Goal: Task Accomplishment & Management: Use online tool/utility

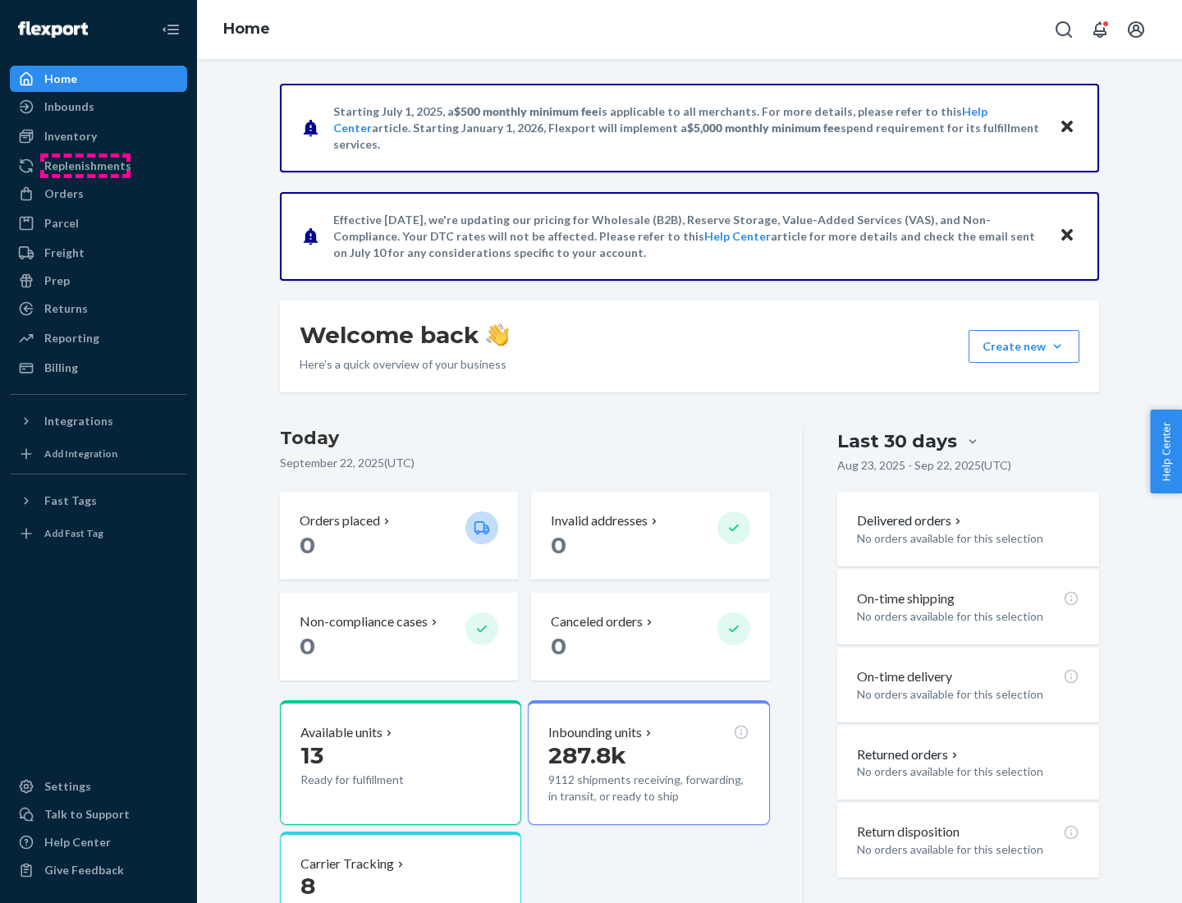
click at [85, 166] on div "Replenishments" at bounding box center [87, 166] width 87 height 16
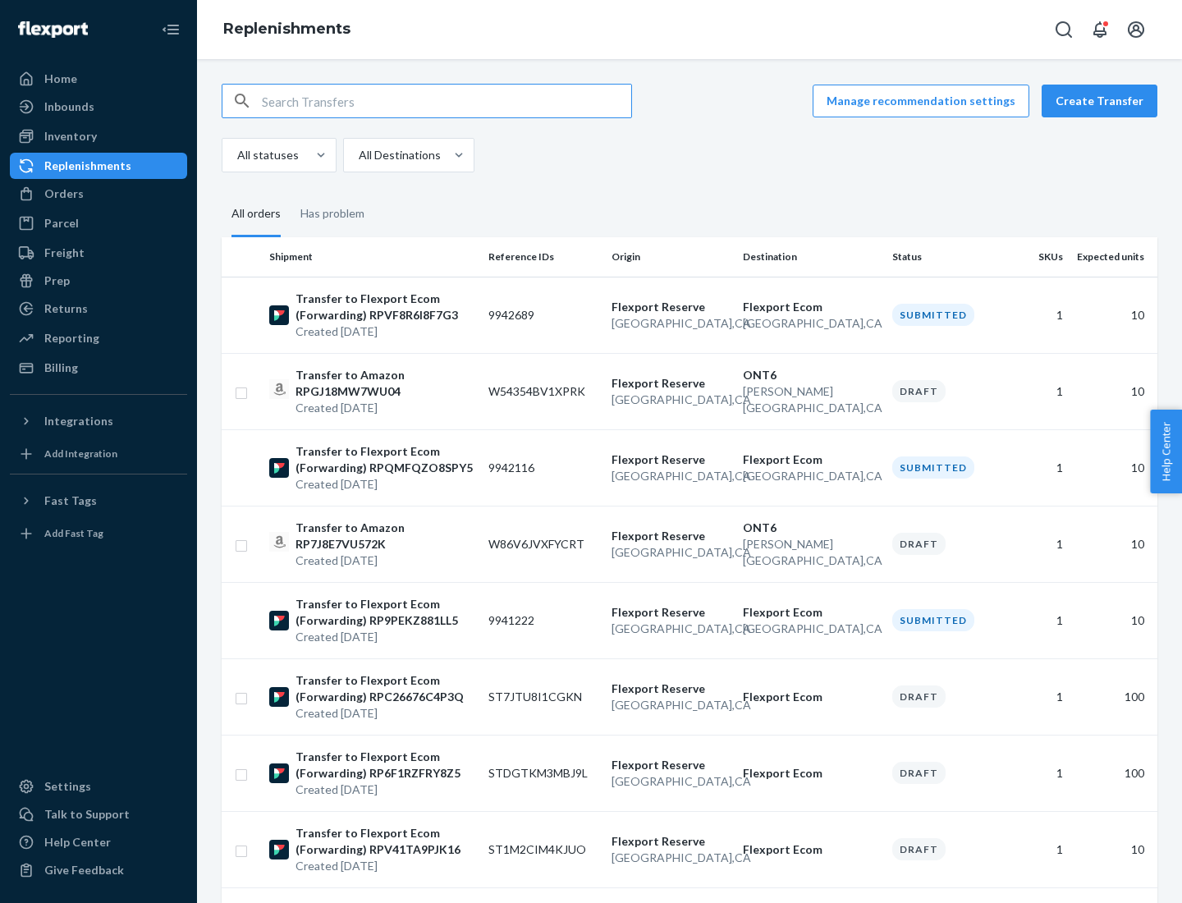
click at [1103, 101] on button "Create Transfer" at bounding box center [1099, 101] width 116 height 33
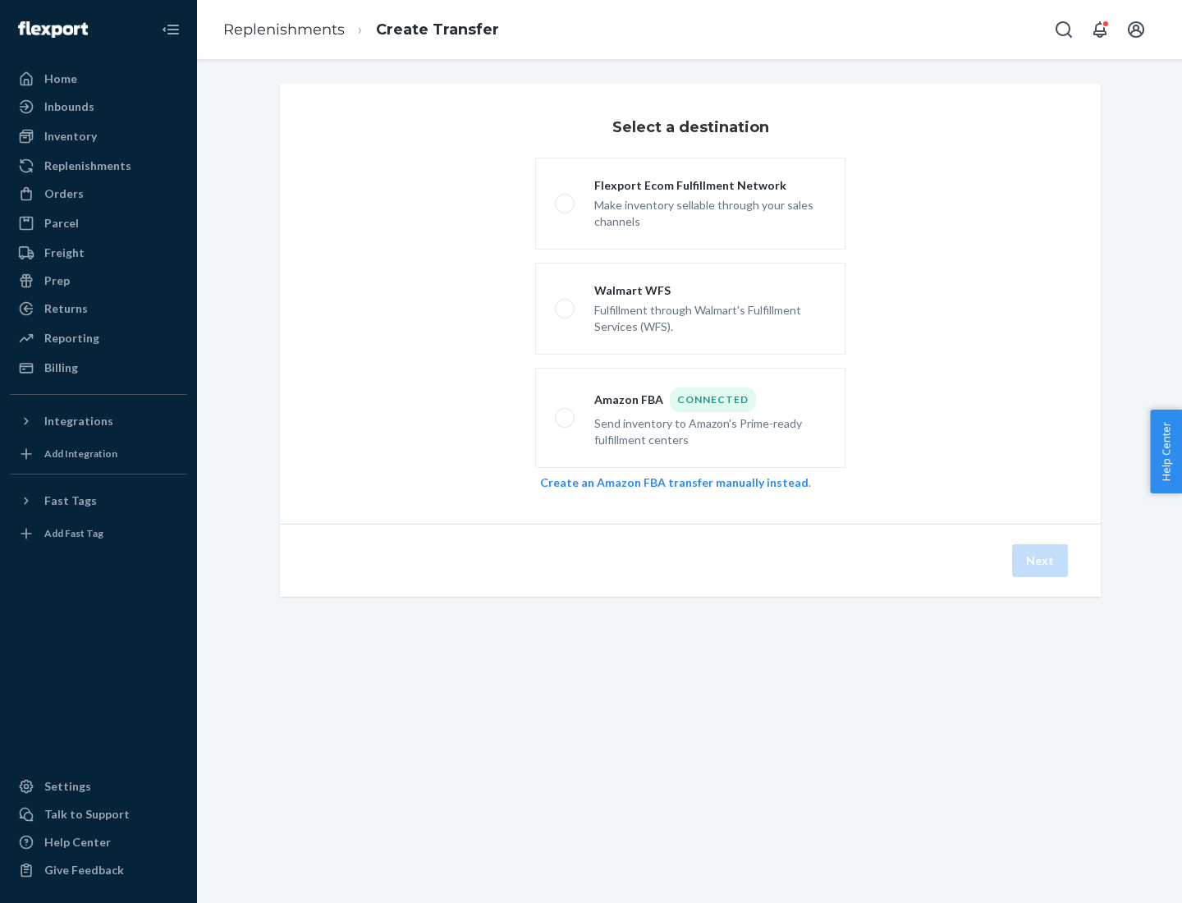
click at [710, 185] on div "Flexport Ecom Fulfillment Network" at bounding box center [709, 185] width 231 height 16
click at [565, 199] on input "Flexport Ecom Fulfillment Network Make inventory sellable through your sales ch…" at bounding box center [560, 204] width 11 height 11
radio input "true"
click at [1041, 561] on button "Next" at bounding box center [1040, 560] width 56 height 33
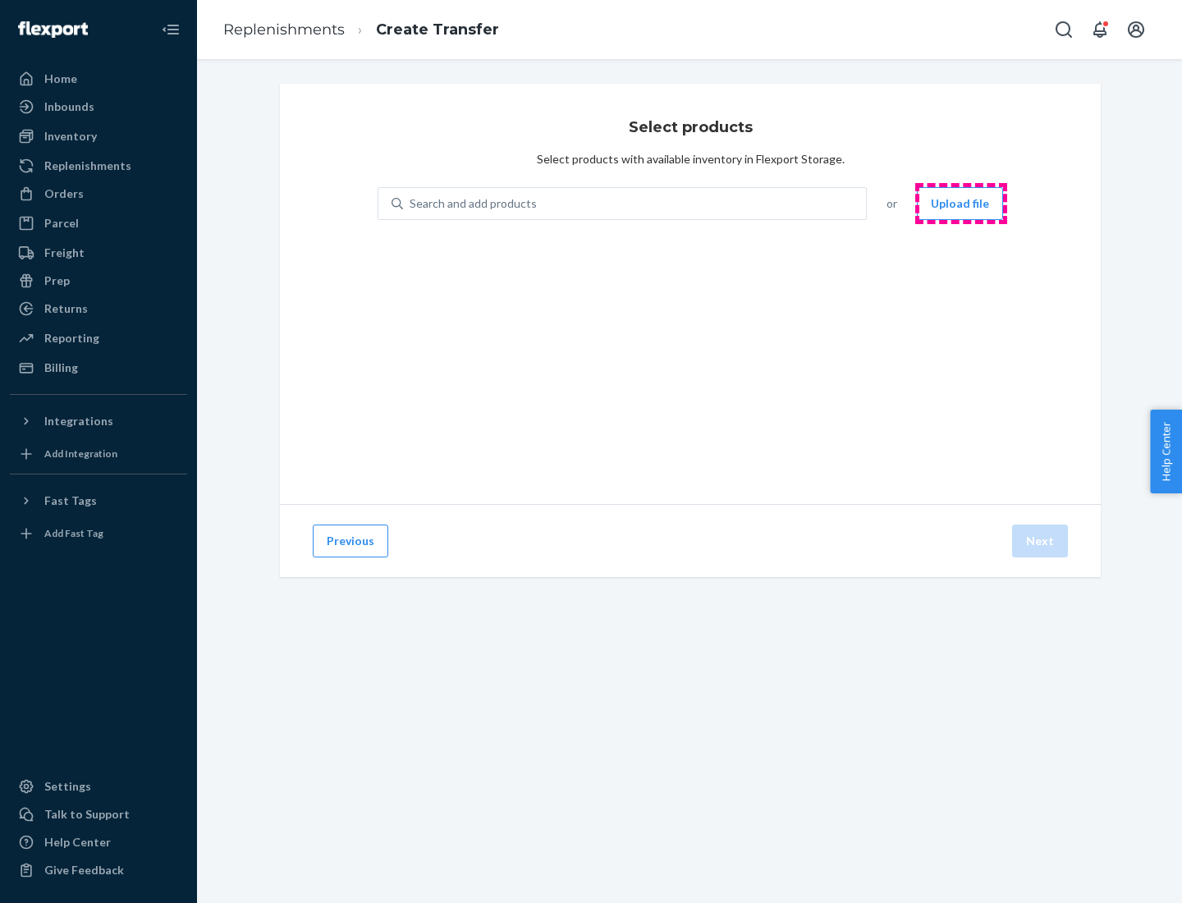
click at [961, 204] on button "Upload file" at bounding box center [960, 203] width 86 height 33
